Goal: Check status: Check status

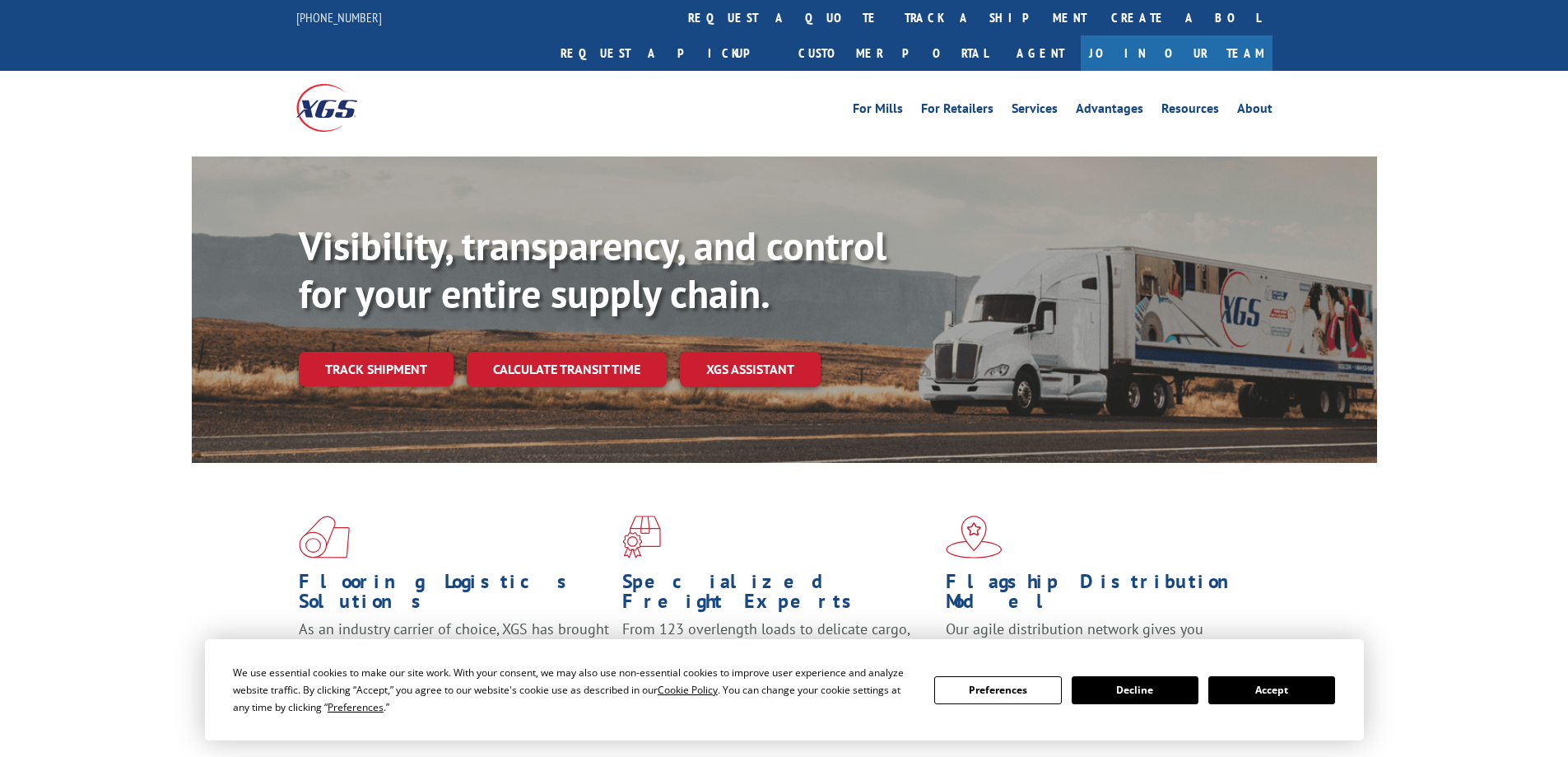
click at [1245, 681] on button "Accept" at bounding box center [1272, 690] width 126 height 28
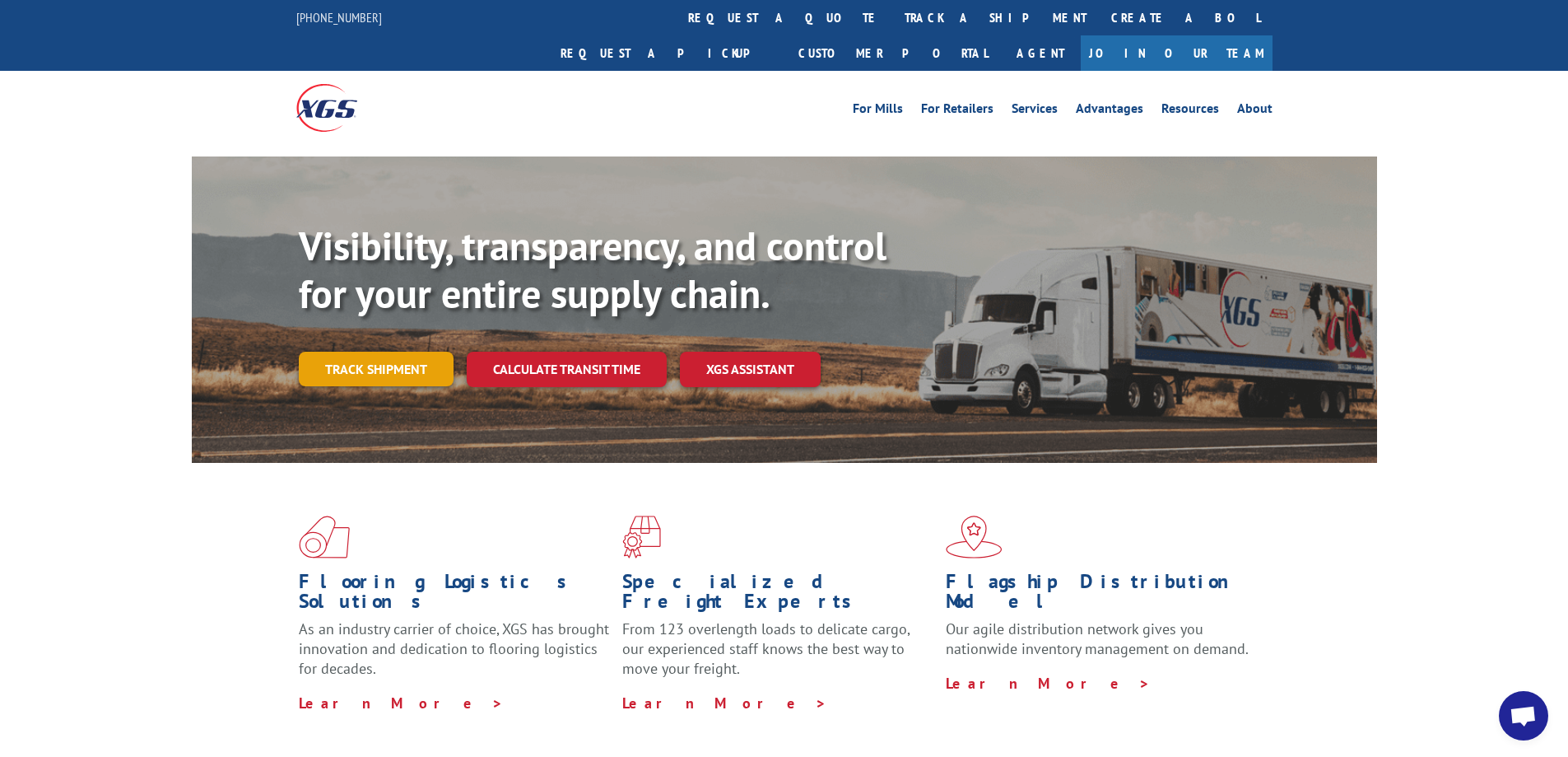
click at [360, 352] on link "Track shipment" at bounding box center [377, 368] width 155 height 34
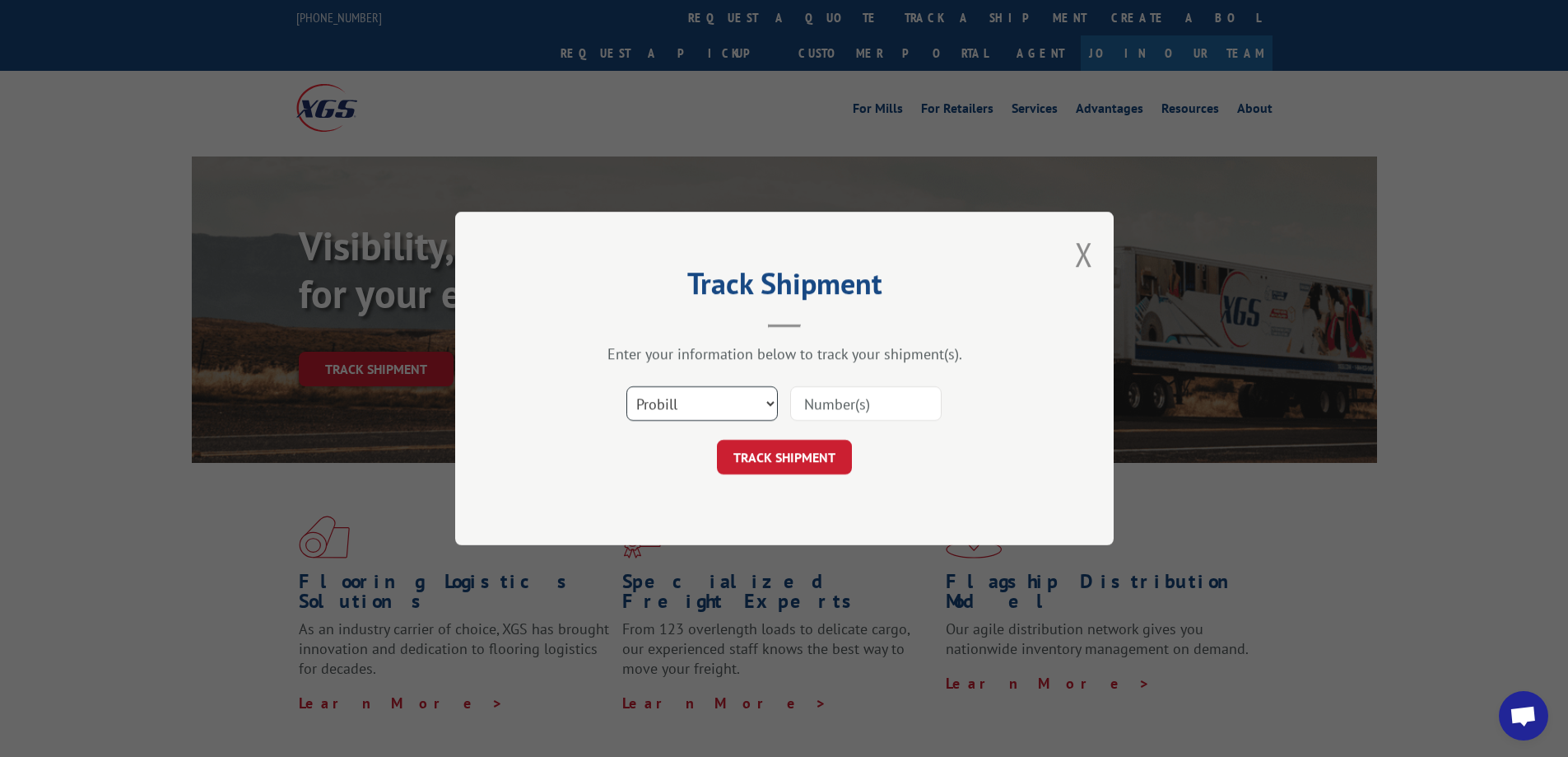
click at [718, 403] on select "Select category... Probill BOL PO" at bounding box center [702, 403] width 151 height 34
select select "bol"
click at [627, 386] on select "Select category... Probill BOL PO" at bounding box center [702, 403] width 151 height 34
click at [828, 395] on input at bounding box center [866, 403] width 151 height 34
paste input "5158125"
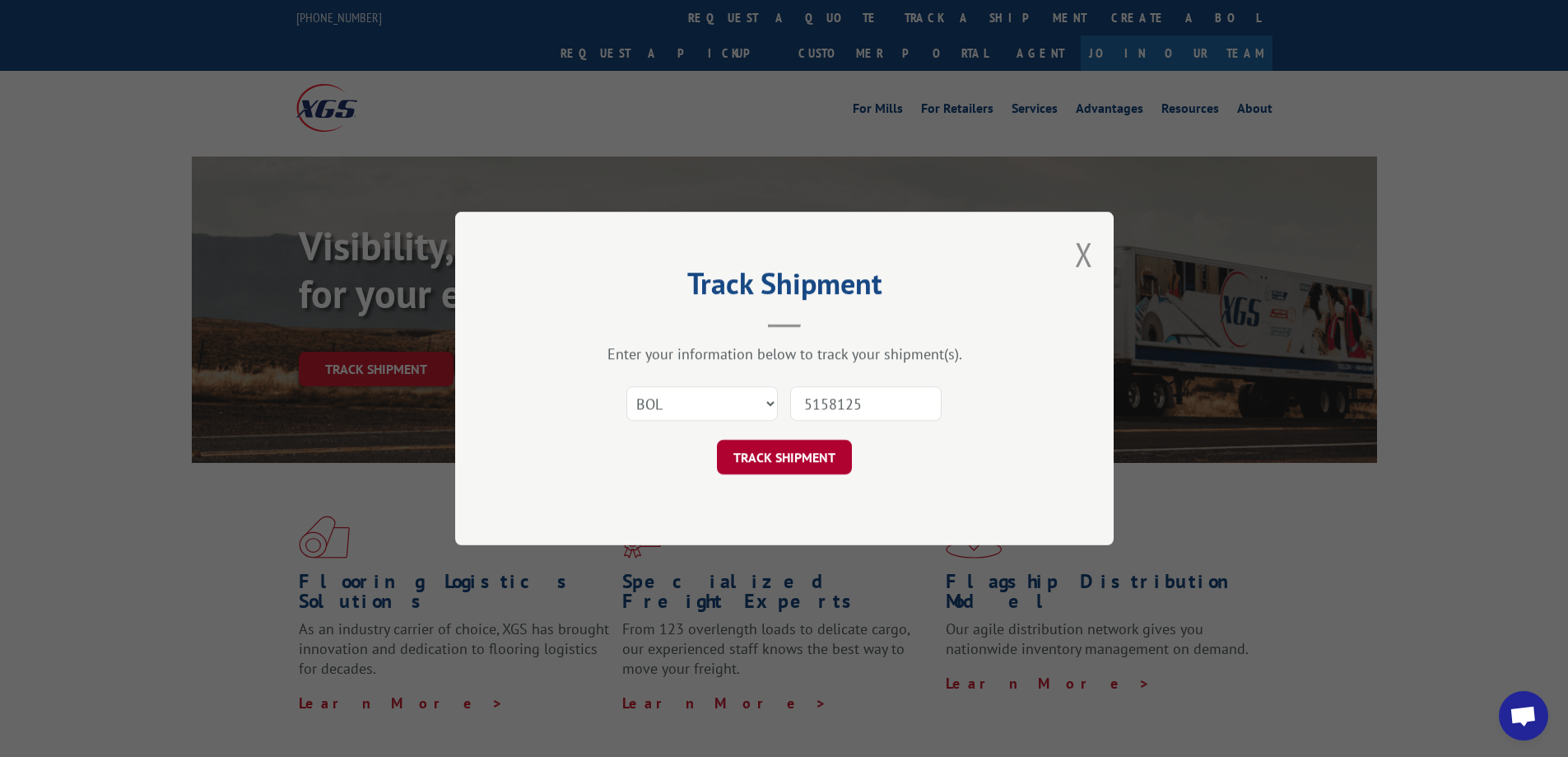
type input "5158125"
click at [800, 447] on button "TRACK SHIPMENT" at bounding box center [784, 456] width 135 height 34
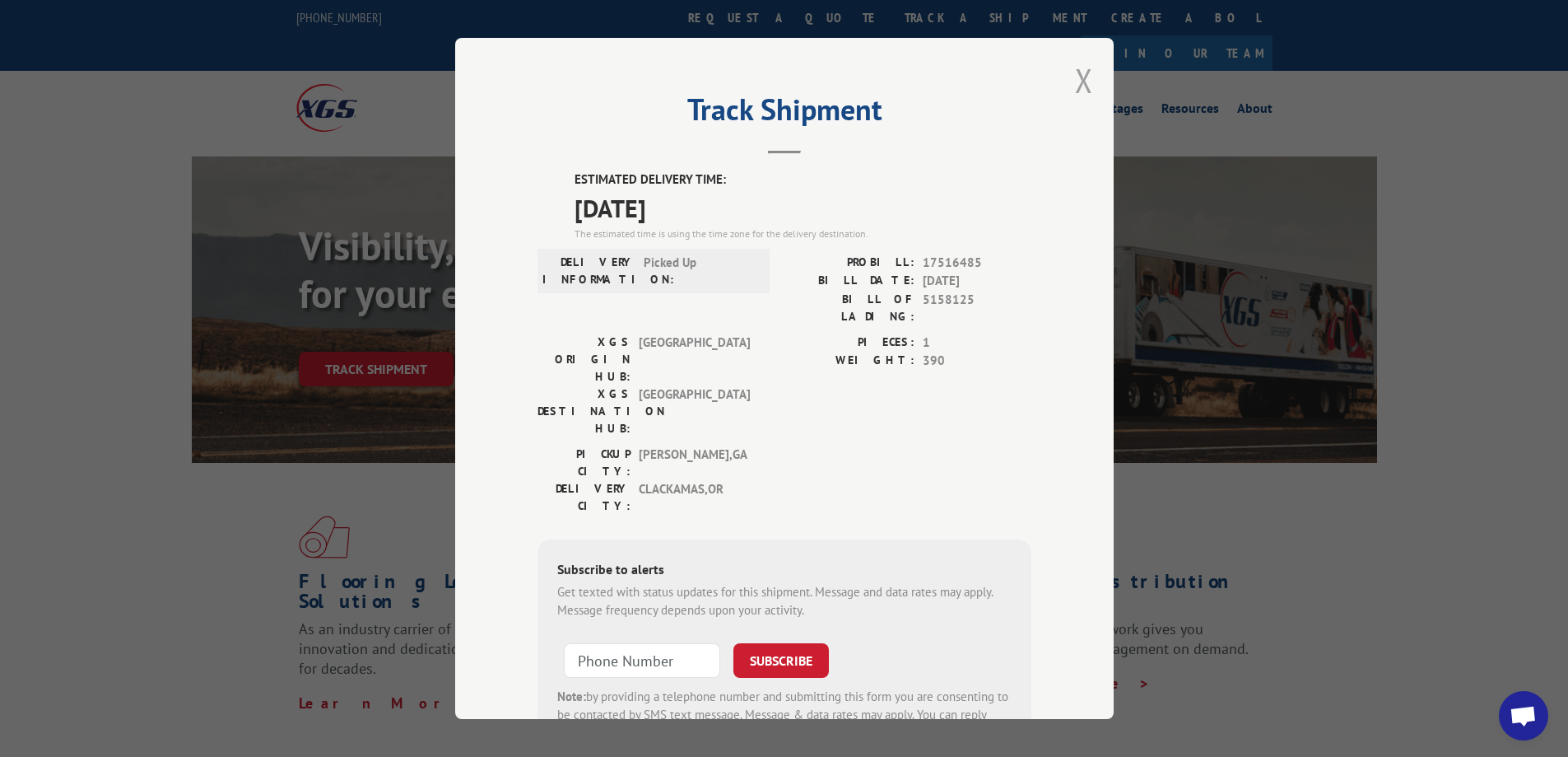
click at [1083, 82] on button "Close modal" at bounding box center [1084, 79] width 18 height 43
